Goal: Task Accomplishment & Management: Complete application form

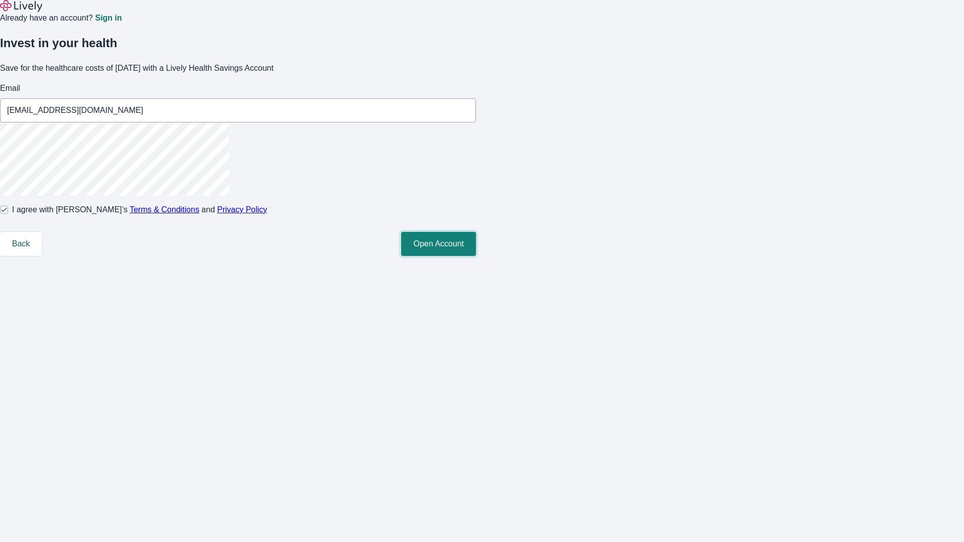
click at [476, 256] on button "Open Account" at bounding box center [438, 244] width 75 height 24
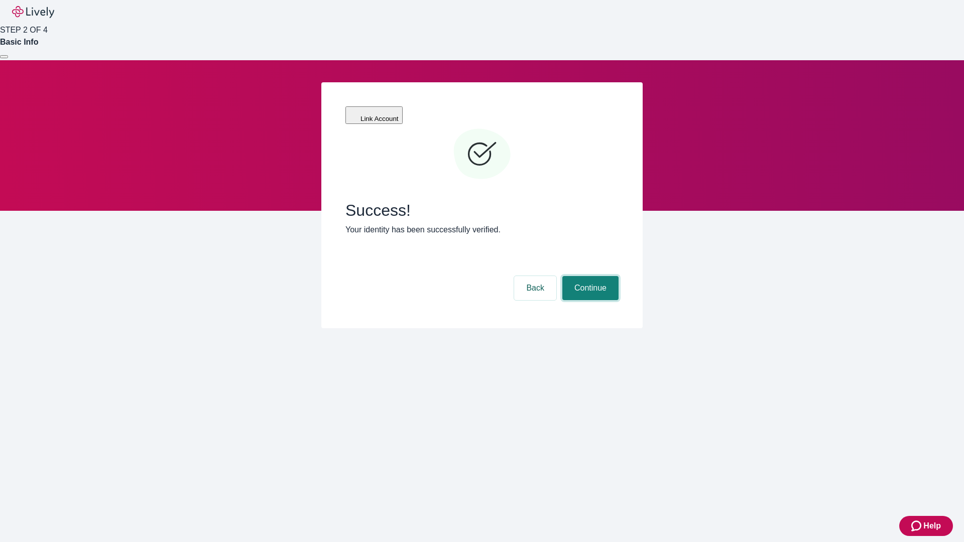
click at [589, 276] on button "Continue" at bounding box center [590, 288] width 56 height 24
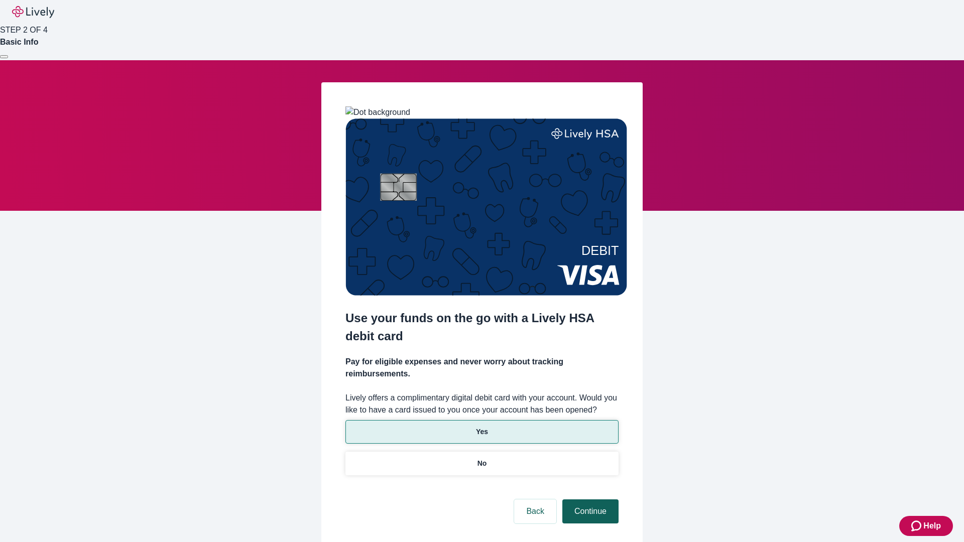
click at [481, 458] on p "No" at bounding box center [482, 463] width 10 height 11
click at [589, 499] on button "Continue" at bounding box center [590, 511] width 56 height 24
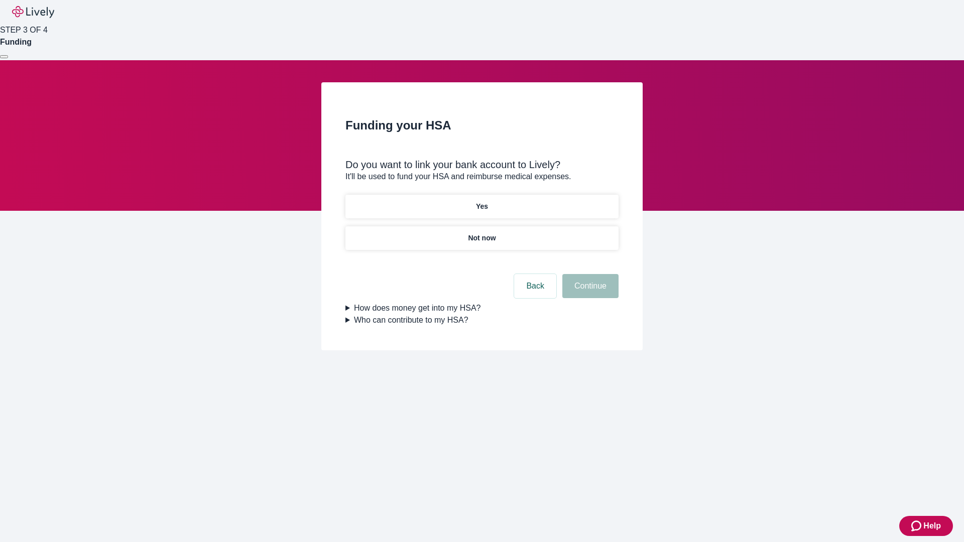
click at [481, 201] on p "Yes" at bounding box center [482, 206] width 12 height 11
click at [589, 274] on button "Continue" at bounding box center [590, 286] width 56 height 24
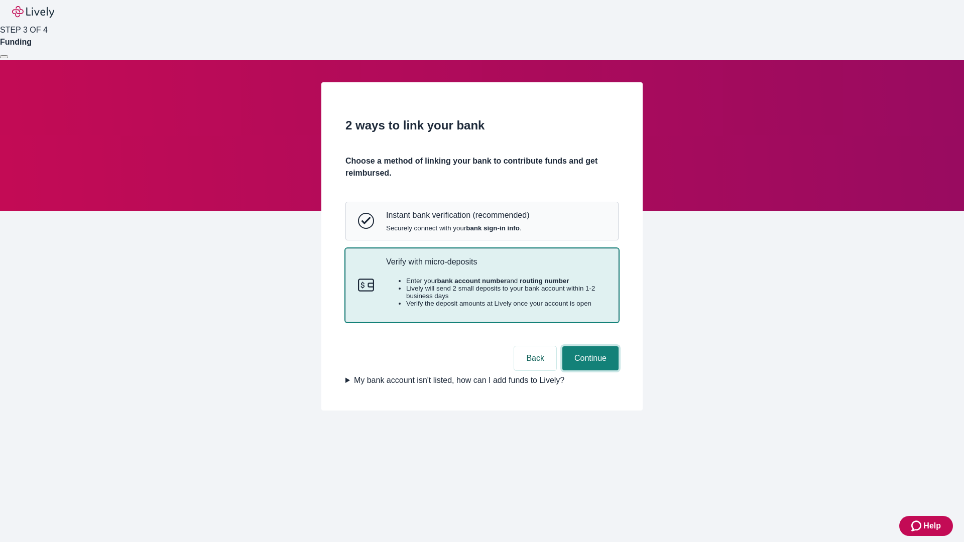
click at [589, 370] on button "Continue" at bounding box center [590, 358] width 56 height 24
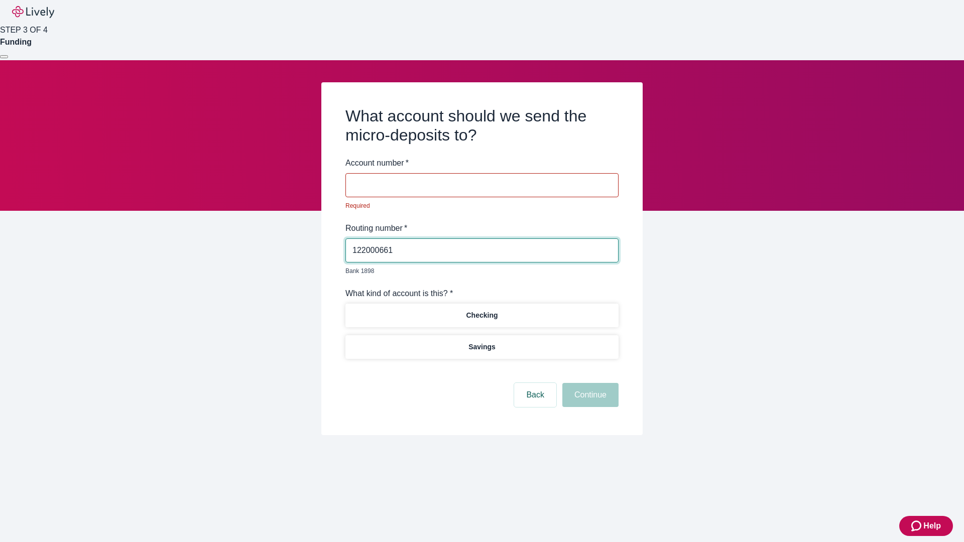
type input "122000661"
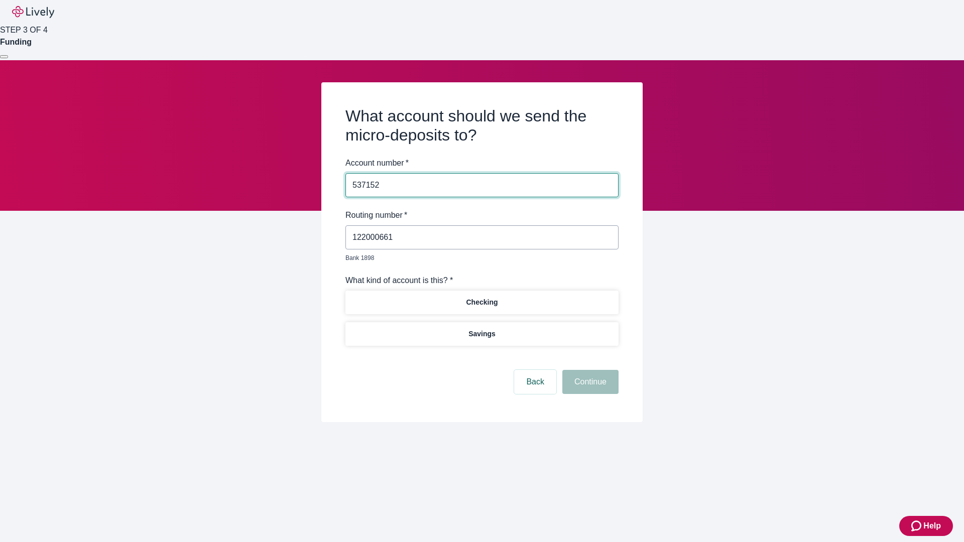
type input "537152"
click at [481, 297] on p "Checking" at bounding box center [482, 302] width 32 height 11
click at [589, 370] on button "Continue" at bounding box center [590, 382] width 56 height 24
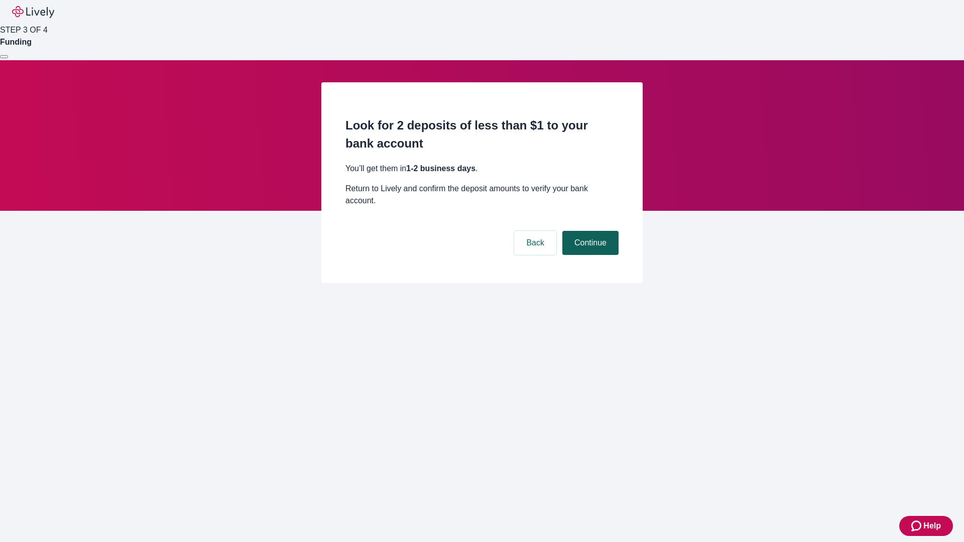
click at [589, 231] on button "Continue" at bounding box center [590, 243] width 56 height 24
